Goal: Task Accomplishment & Management: Manage account settings

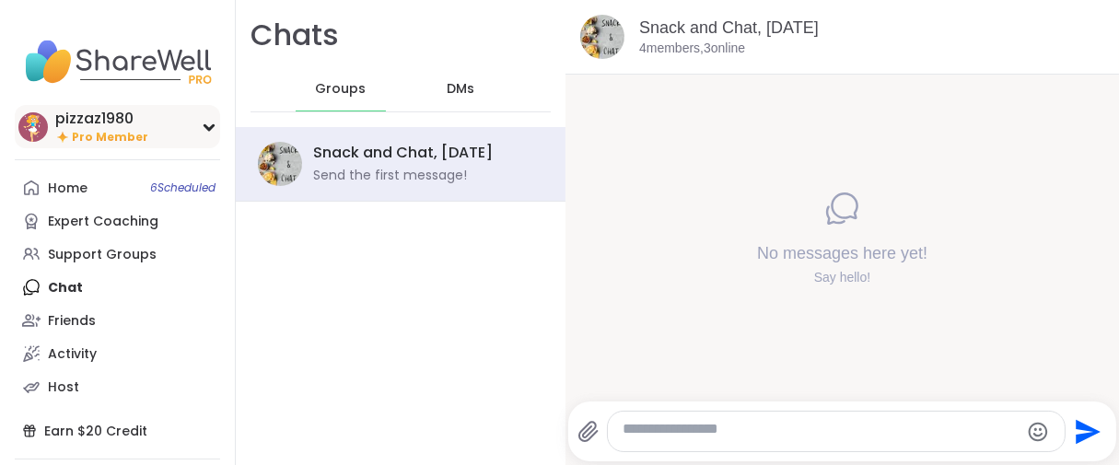
click at [136, 143] on div "pizzaz1980 Pro Member" at bounding box center [101, 127] width 93 height 36
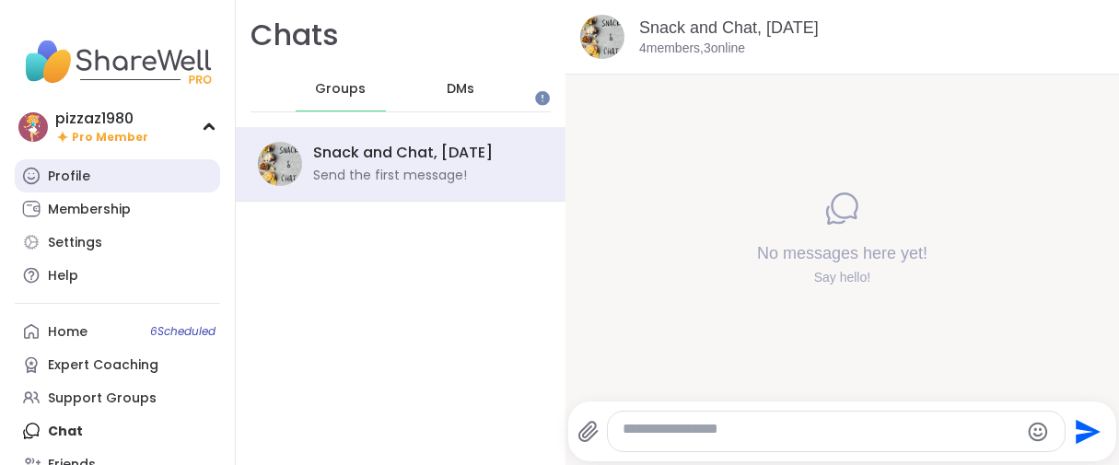
click at [85, 186] on div "Profile" at bounding box center [69, 177] width 42 height 18
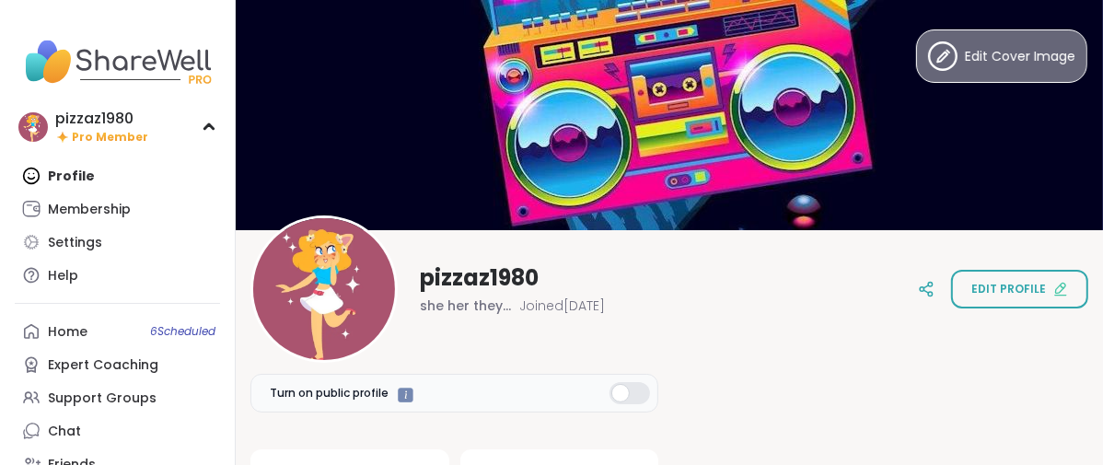
click at [970, 71] on button "Edit Cover Image" at bounding box center [1001, 55] width 171 height 53
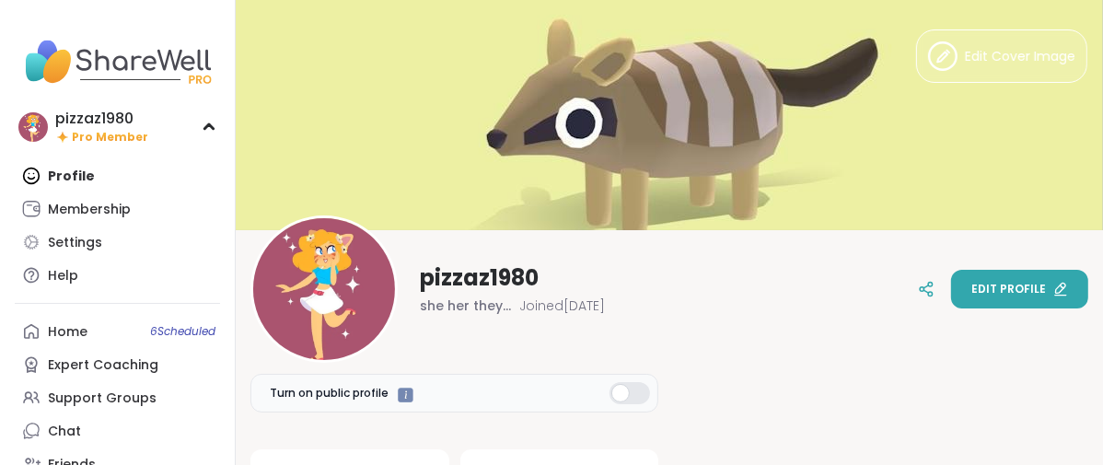
click at [985, 288] on span "Edit profile" at bounding box center [1009, 289] width 75 height 17
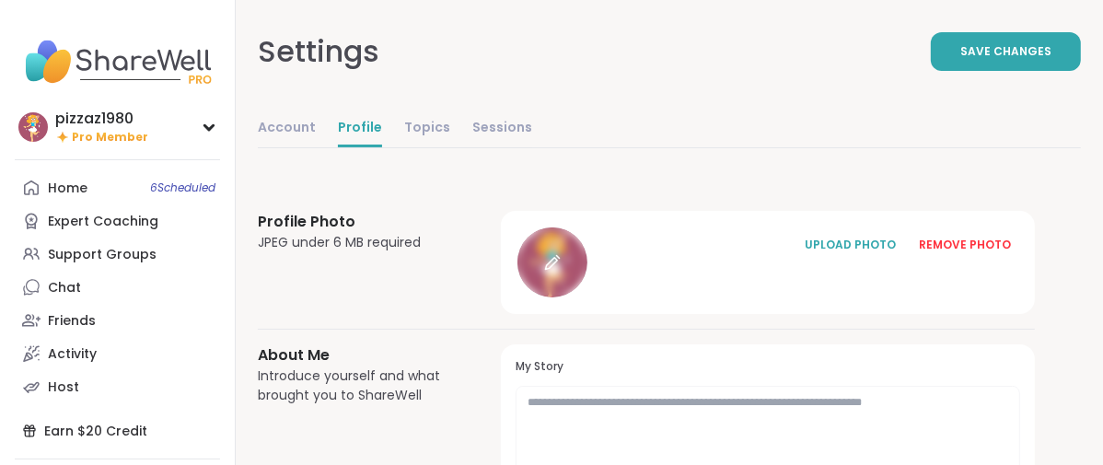
click at [588, 297] on div at bounding box center [553, 262] width 70 height 70
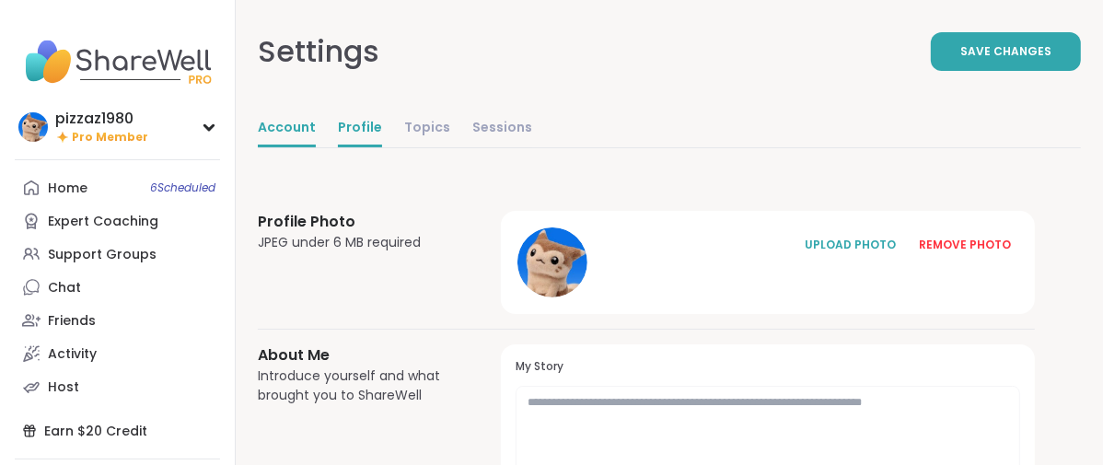
click at [316, 147] on link "Account" at bounding box center [287, 129] width 58 height 37
select select "**"
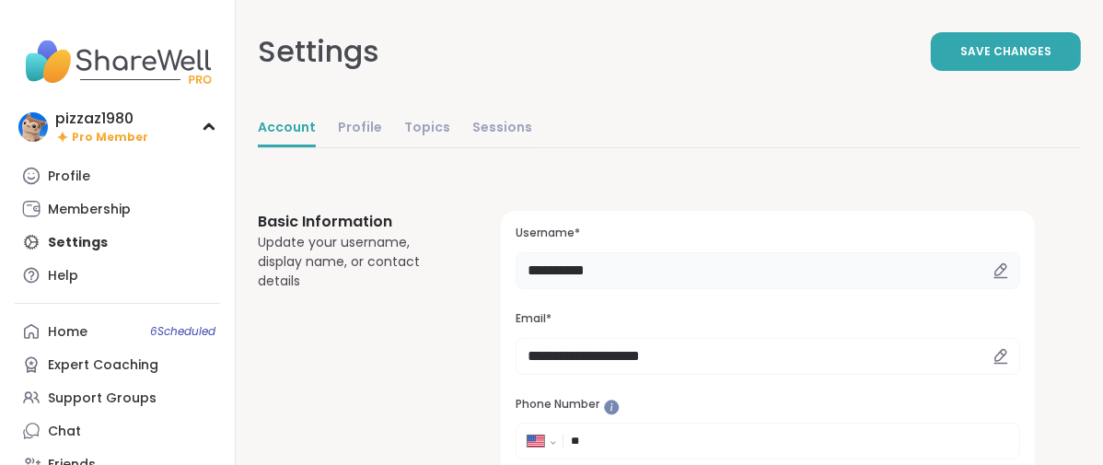
click at [731, 289] on input "**********" at bounding box center [768, 270] width 505 height 37
type input "*"
type input "******"
click at [961, 60] on span "Save Changes" at bounding box center [1006, 51] width 91 height 17
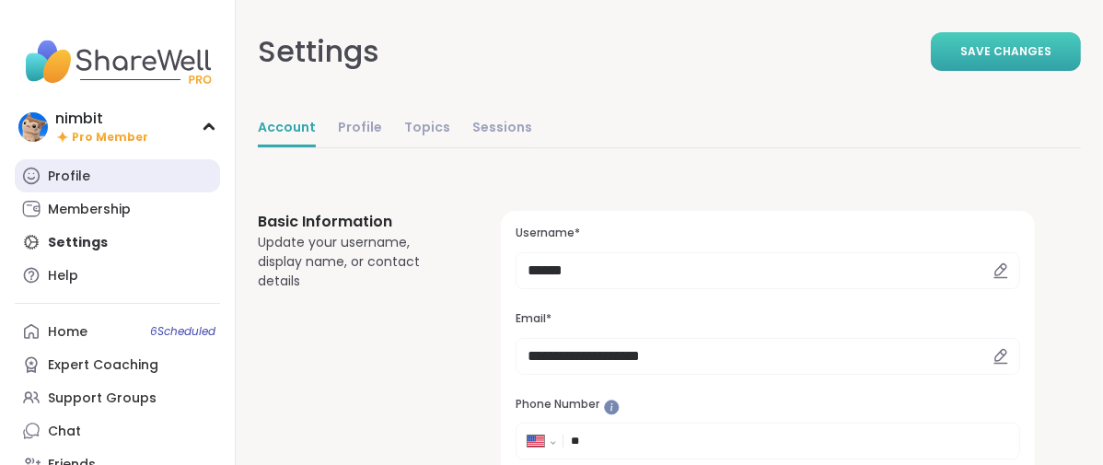
click at [60, 186] on div "Profile" at bounding box center [69, 177] width 42 height 18
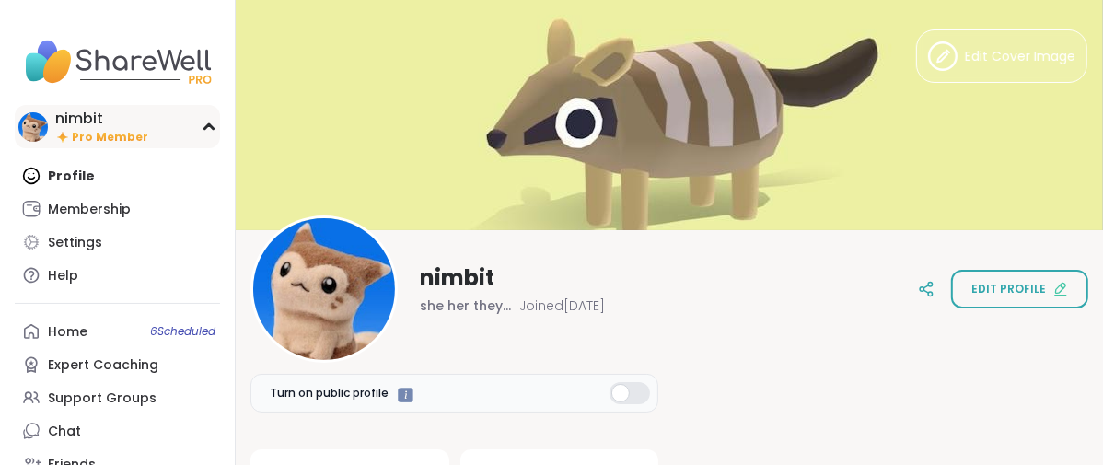
click at [88, 146] on span "Pro Member" at bounding box center [110, 138] width 76 height 16
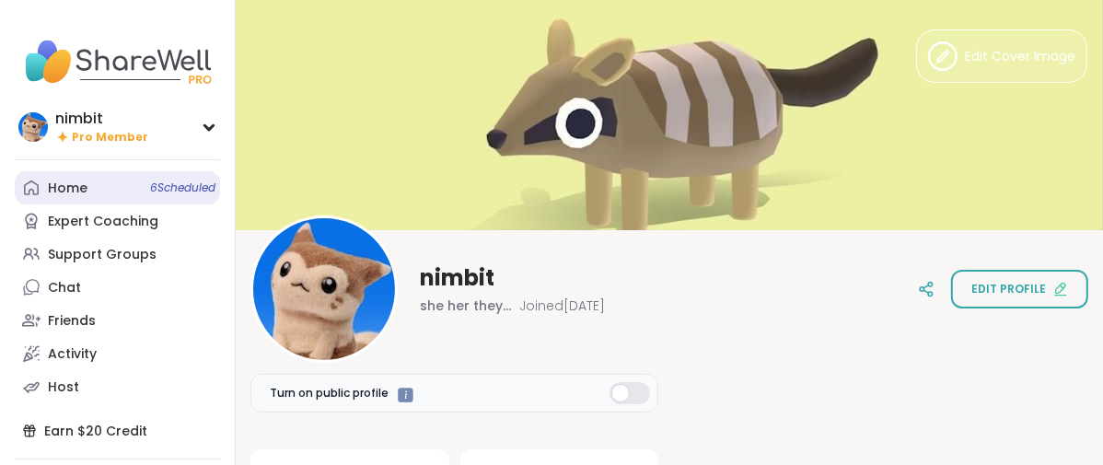
click at [87, 204] on link "Home 6 Scheduled" at bounding box center [117, 187] width 205 height 33
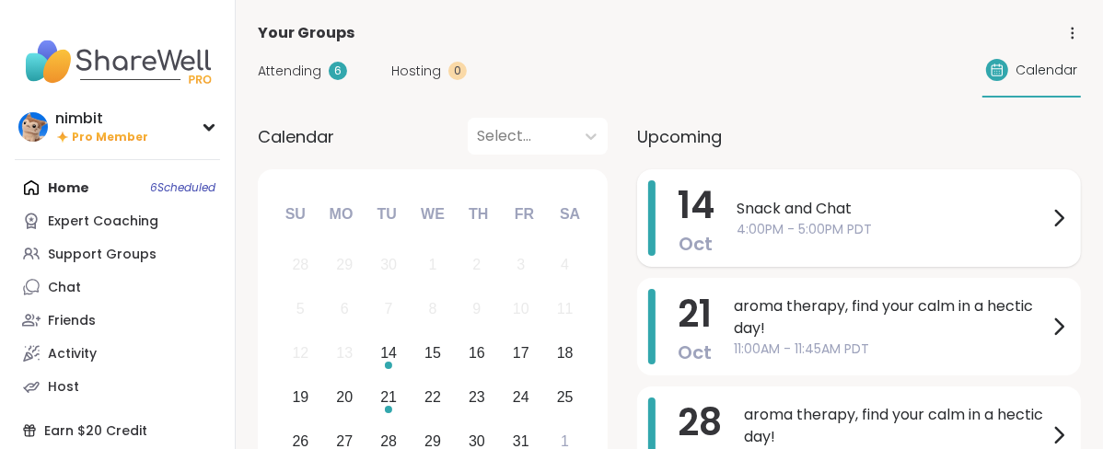
click at [891, 239] on span "4:00PM - 5:00PM PDT" at bounding box center [892, 229] width 311 height 19
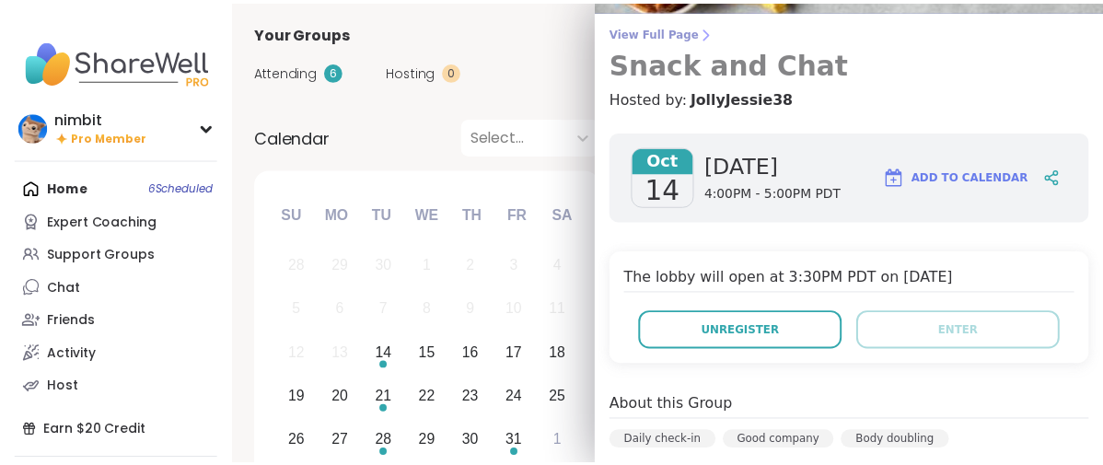
scroll to position [102, 0]
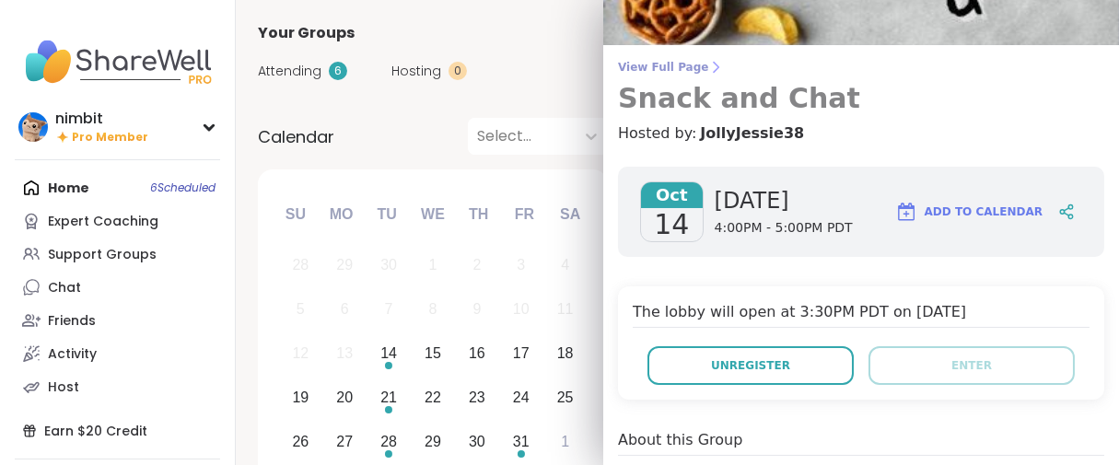
click at [656, 73] on span "View Full Page" at bounding box center [861, 67] width 486 height 15
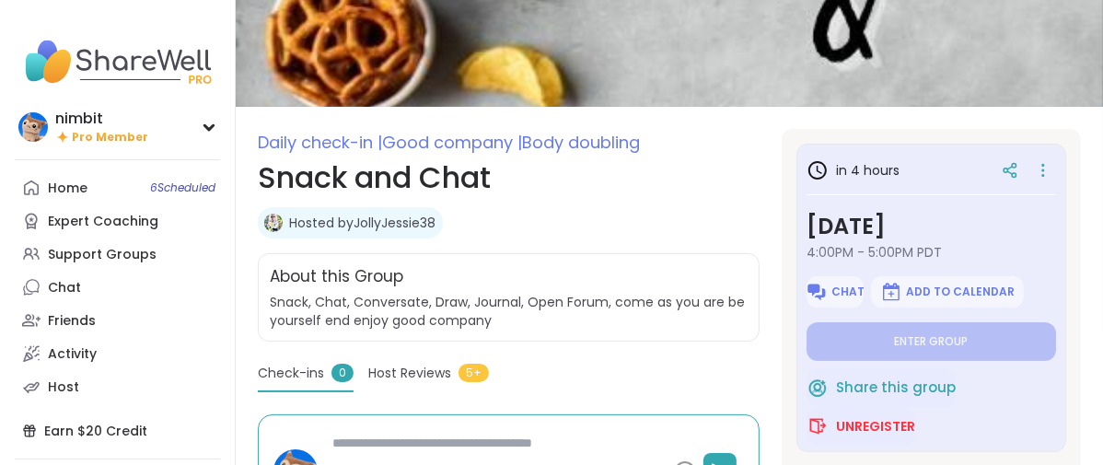
scroll to position [409, 0]
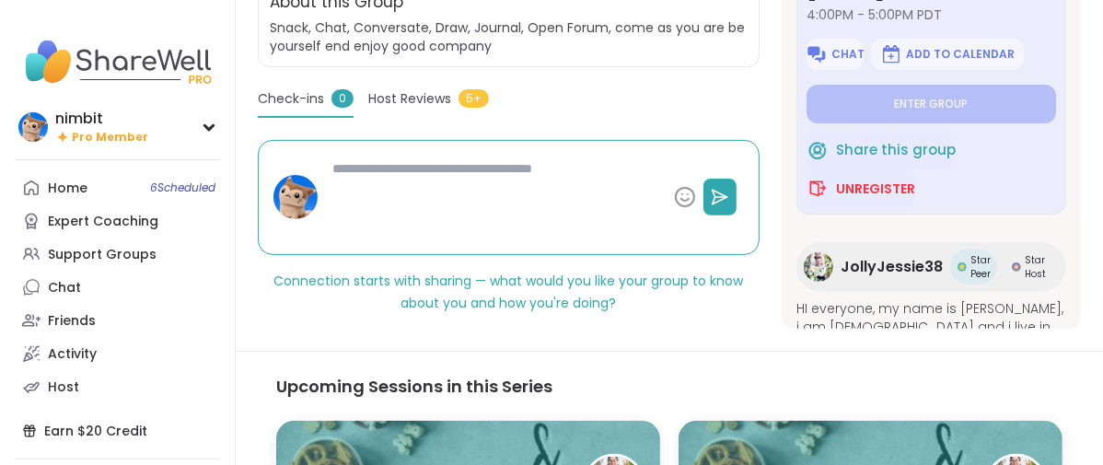
click at [130, 177] on nav "nimbit Pro Member Profile Membership Settings Help Home 6 Scheduled Expert Coac…" at bounding box center [118, 276] width 236 height 553
click at [123, 146] on span "Pro Member" at bounding box center [110, 138] width 76 height 16
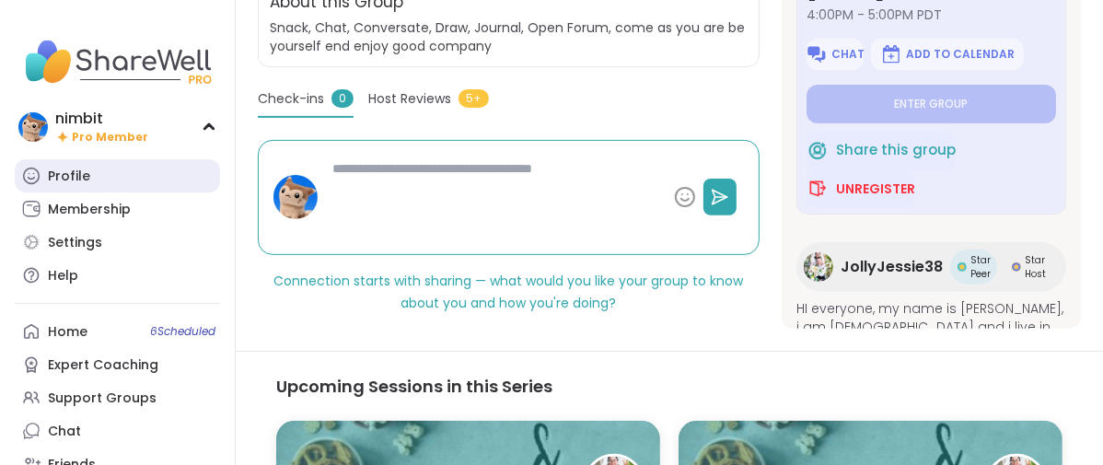
click at [92, 192] on link "Profile" at bounding box center [117, 175] width 205 height 33
type textarea "*"
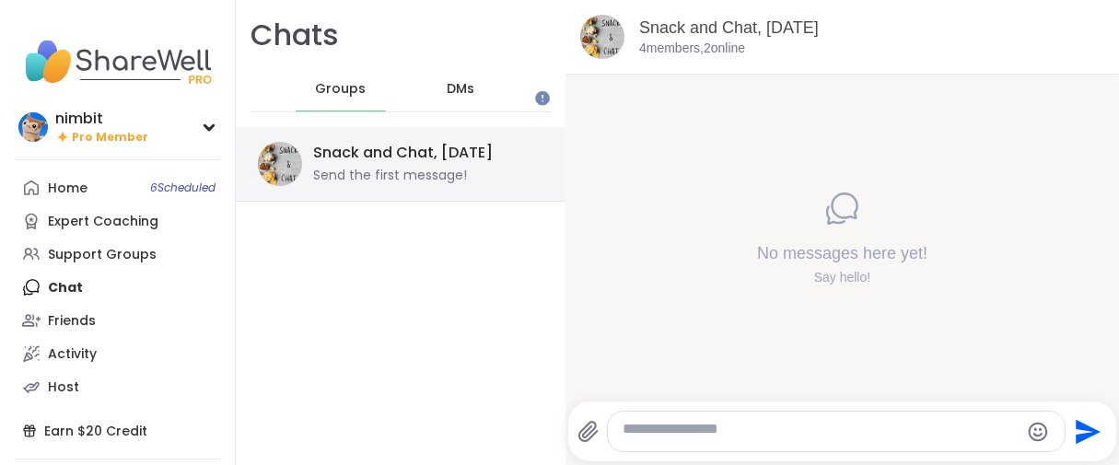
click at [487, 163] on div "Snack and Chat, [DATE]" at bounding box center [403, 153] width 180 height 20
click at [302, 186] on img at bounding box center [280, 164] width 44 height 44
click at [120, 146] on span "Pro Member" at bounding box center [110, 138] width 76 height 16
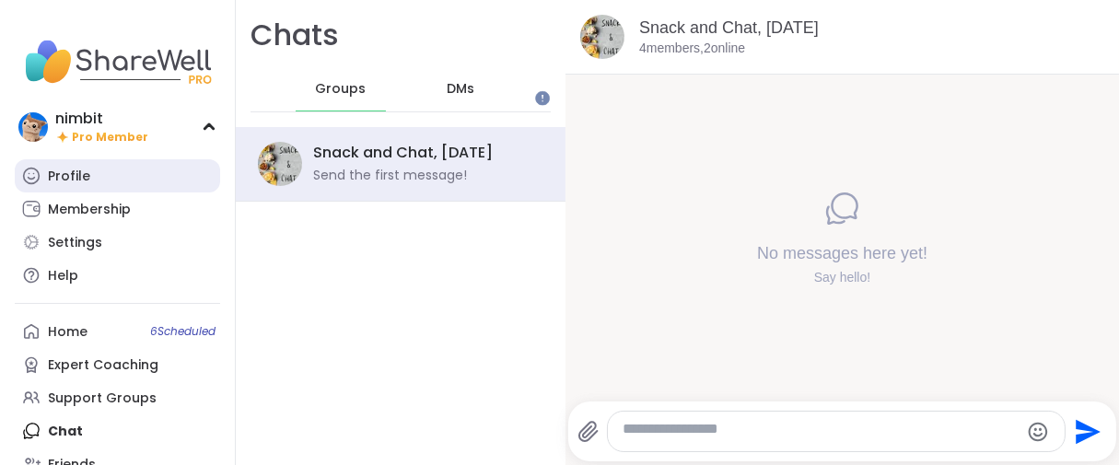
click at [90, 186] on div "Profile" at bounding box center [69, 177] width 42 height 18
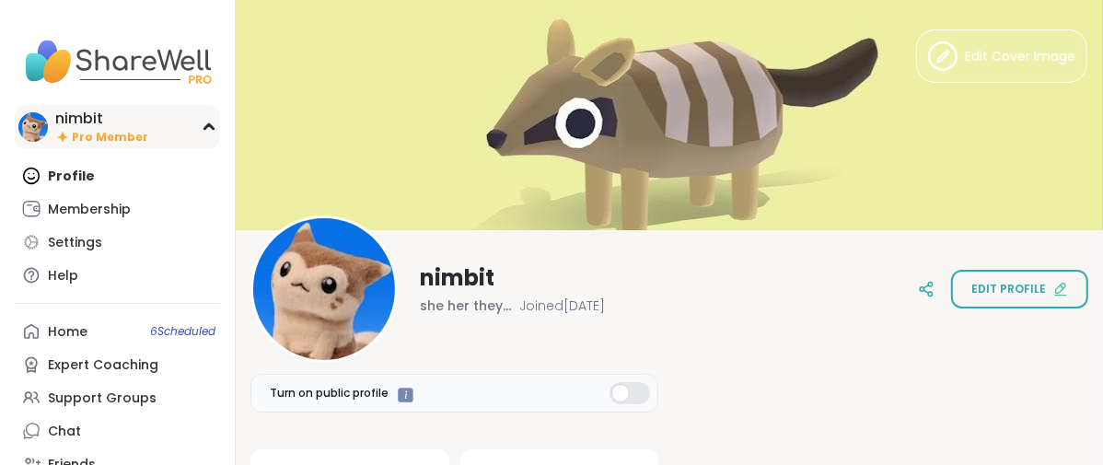
click at [96, 129] on div "nimbit" at bounding box center [101, 119] width 93 height 20
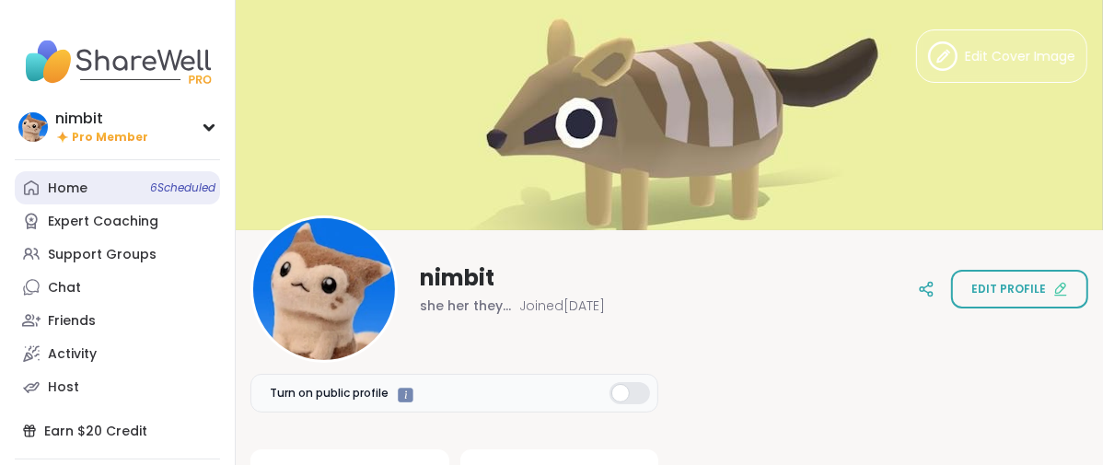
click at [86, 198] on div "Home 6 Scheduled" at bounding box center [68, 189] width 40 height 18
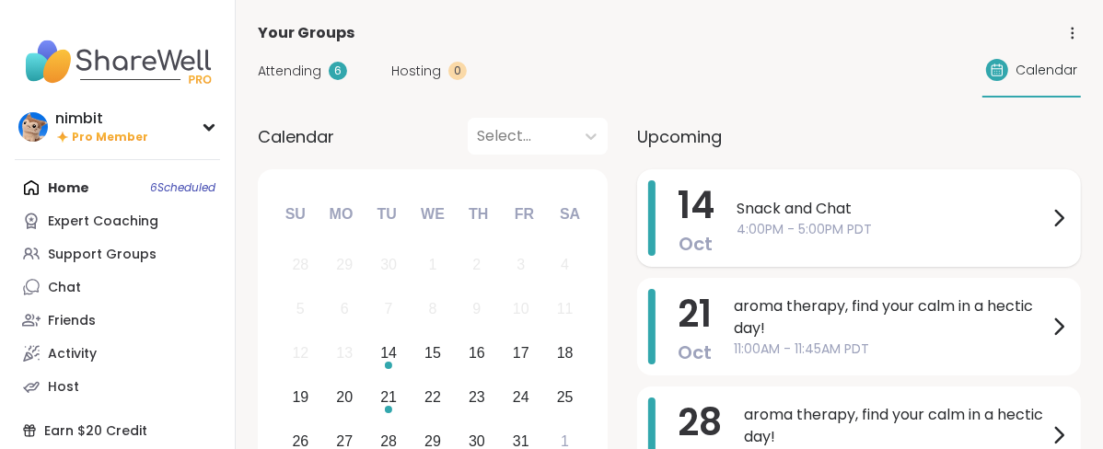
click at [816, 242] on div "[DATE] Snack and Chat 4:00PM - 5:00PM PDT" at bounding box center [859, 218] width 444 height 98
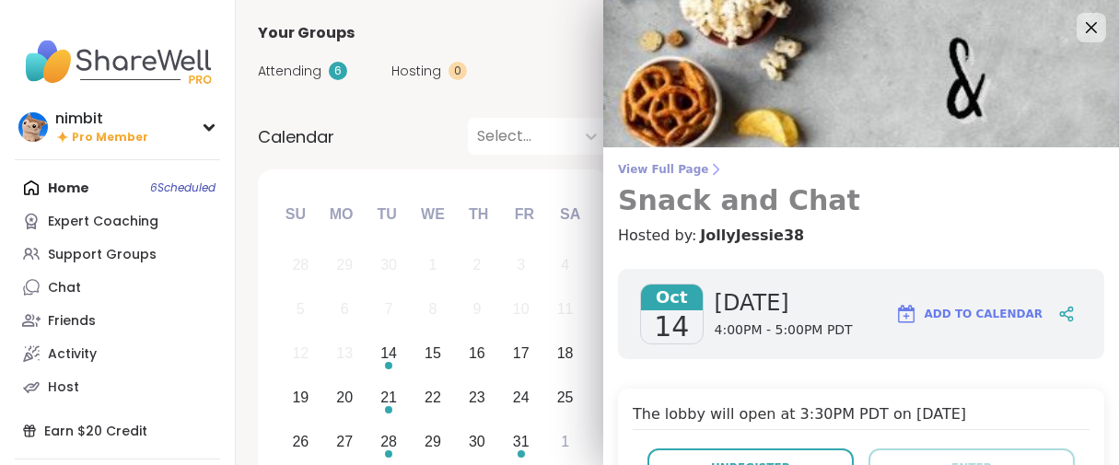
click at [692, 183] on link "View Full Page Snack and Chat" at bounding box center [861, 189] width 486 height 55
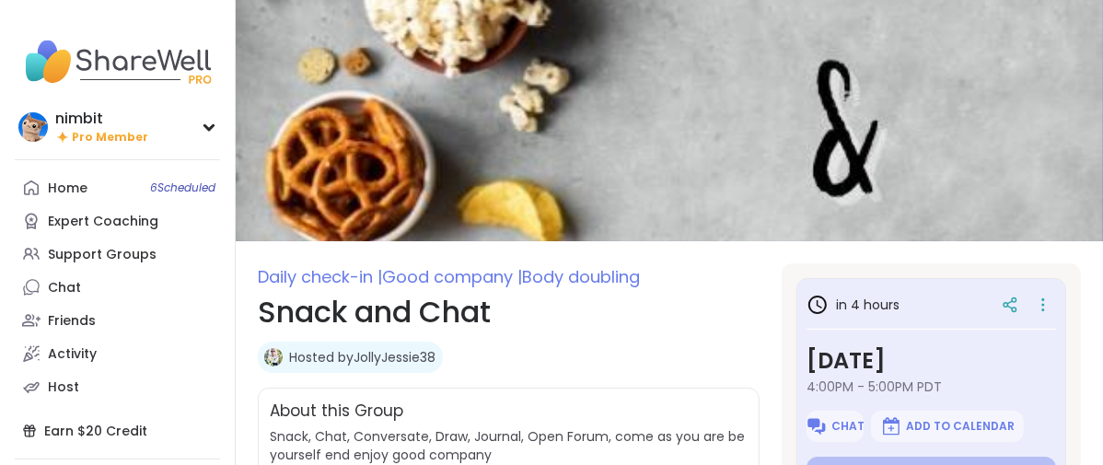
type textarea "*"
